Goal: Task Accomplishment & Management: Manage account settings

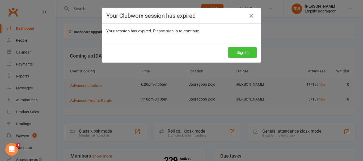
click at [248, 51] on button "Sign In" at bounding box center [242, 52] width 28 height 11
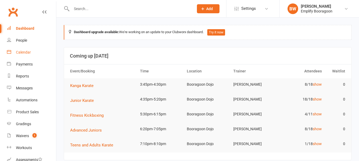
click at [29, 48] on link "Calendar" at bounding box center [31, 53] width 49 height 12
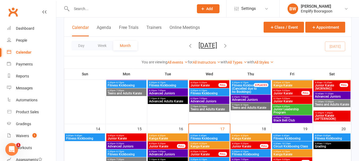
scroll to position [133, 0]
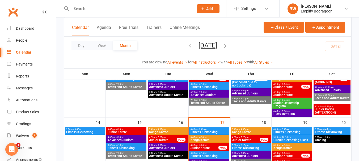
click at [209, 142] on span "Kanga Karate" at bounding box center [209, 140] width 38 height 3
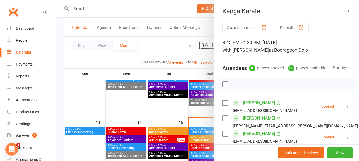
drag, startPoint x: 182, startPoint y: 99, endPoint x: 198, endPoint y: 111, distance: 20.1
click at [183, 99] on div at bounding box center [207, 80] width 303 height 161
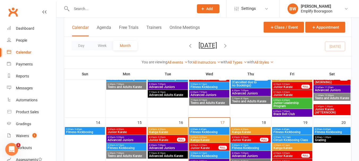
click at [210, 129] on span "6:00am - 6:45am" at bounding box center [209, 129] width 38 height 2
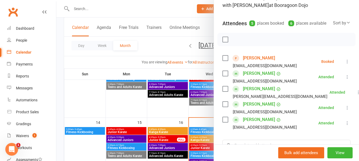
scroll to position [53, 0]
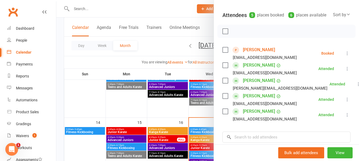
click at [97, 73] on div at bounding box center [207, 80] width 303 height 161
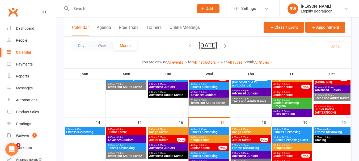
click at [209, 139] on span "Kanga Karate" at bounding box center [209, 140] width 38 height 3
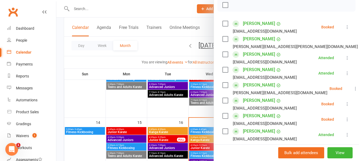
scroll to position [80, 0]
click at [345, 60] on icon at bounding box center [347, 57] width 5 height 5
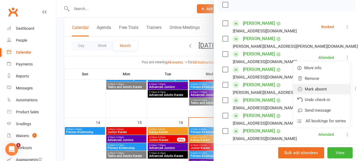
click at [314, 95] on link "Mark absent" at bounding box center [321, 89] width 57 height 11
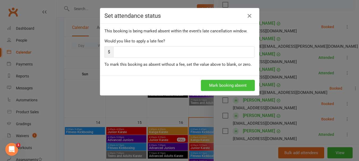
click at [229, 82] on button "Mark booking absent" at bounding box center [228, 85] width 54 height 11
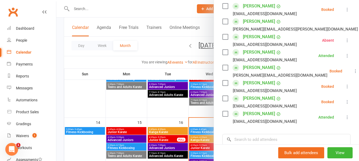
scroll to position [106, 0]
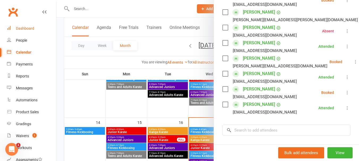
click at [44, 24] on link "Dashboard" at bounding box center [31, 29] width 49 height 12
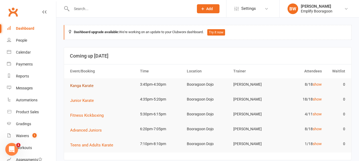
click at [75, 85] on span "Kanga Karate" at bounding box center [81, 85] width 23 height 5
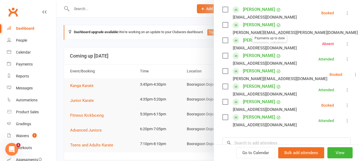
scroll to position [106, 0]
